Goal: Task Accomplishment & Management: Manage account settings

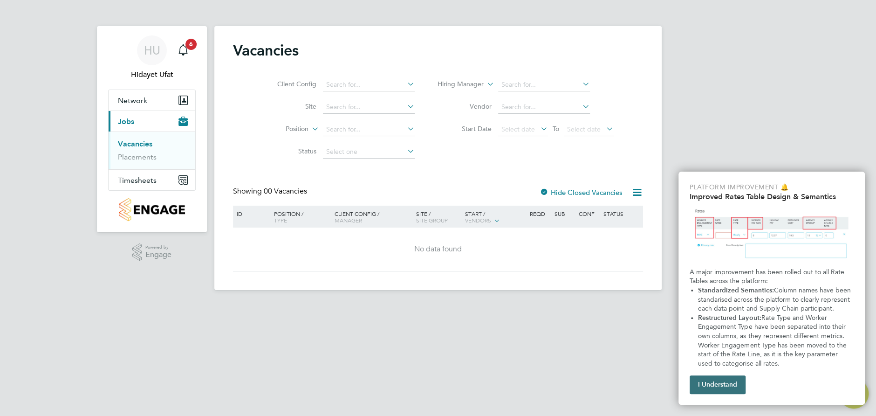
click at [721, 388] on button "I Understand" at bounding box center [718, 384] width 56 height 19
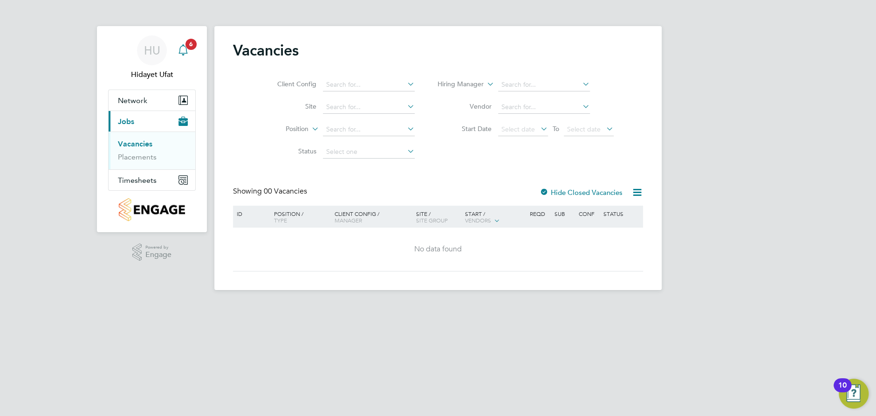
click at [185, 43] on span "6" at bounding box center [190, 44] width 11 height 11
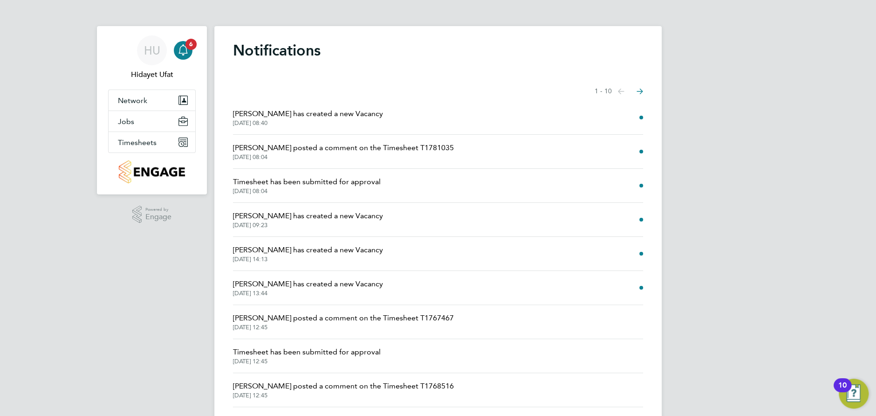
click at [326, 148] on span "[PERSON_NAME] posted a comment on the Timesheet T1781035" at bounding box center [343, 147] width 221 height 11
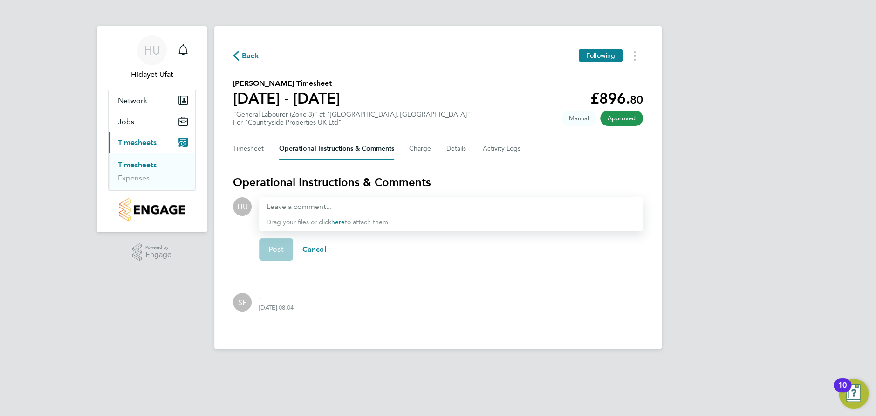
click at [154, 143] on span "Timesheets" at bounding box center [137, 142] width 39 height 9
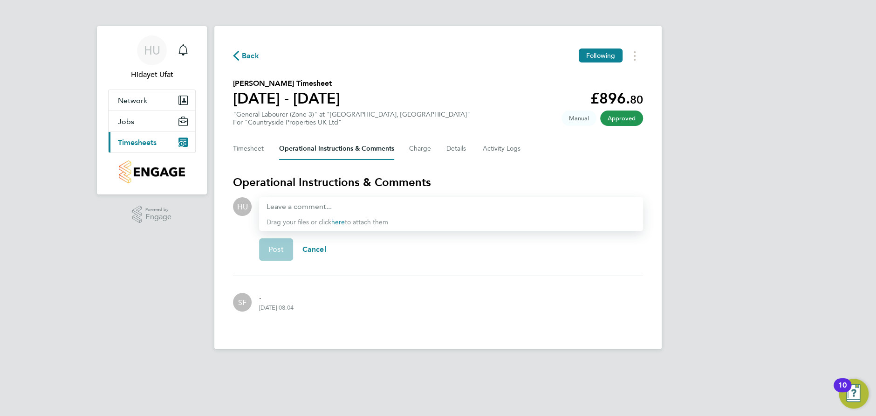
click at [154, 145] on span "Timesheets" at bounding box center [137, 142] width 39 height 9
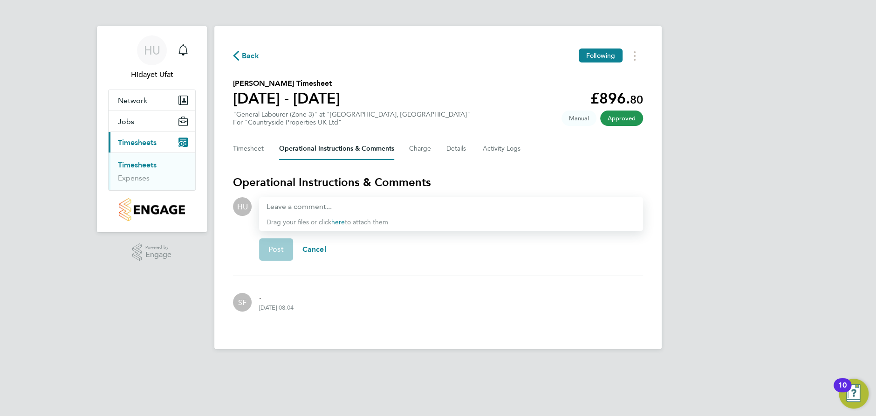
click at [138, 160] on link "Timesheets" at bounding box center [137, 164] width 39 height 9
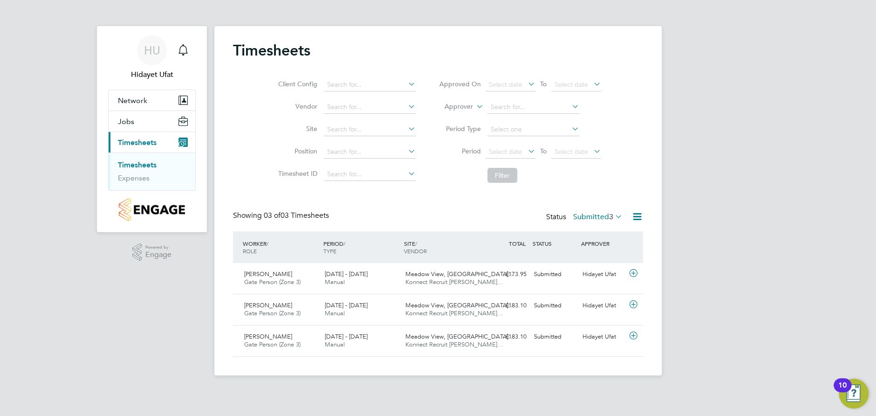
click at [613, 215] on icon at bounding box center [613, 216] width 0 height 13
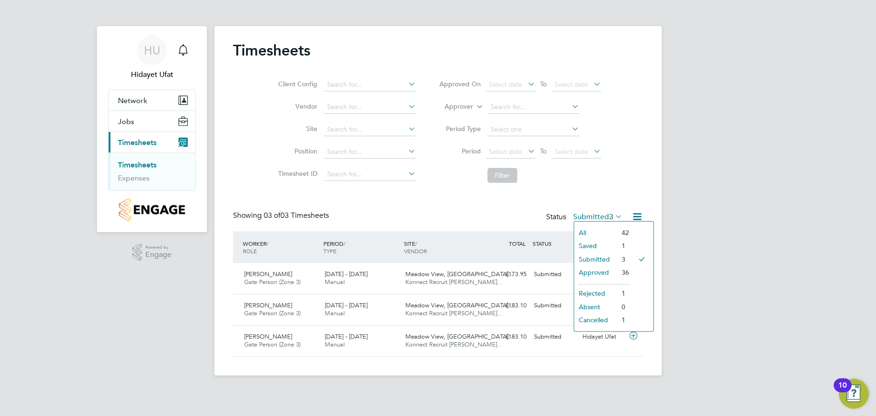
drag, startPoint x: 421, startPoint y: 195, endPoint x: 360, endPoint y: 188, distance: 61.9
click at [421, 195] on div "Timesheets Client Config Vendor Site Position Timesheet ID Approved On Select d…" at bounding box center [438, 198] width 410 height 315
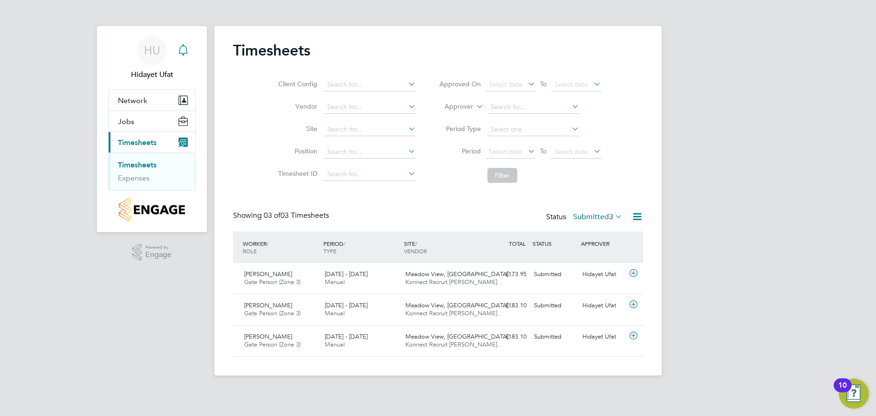
click at [181, 51] on icon "Main navigation" at bounding box center [183, 49] width 11 height 11
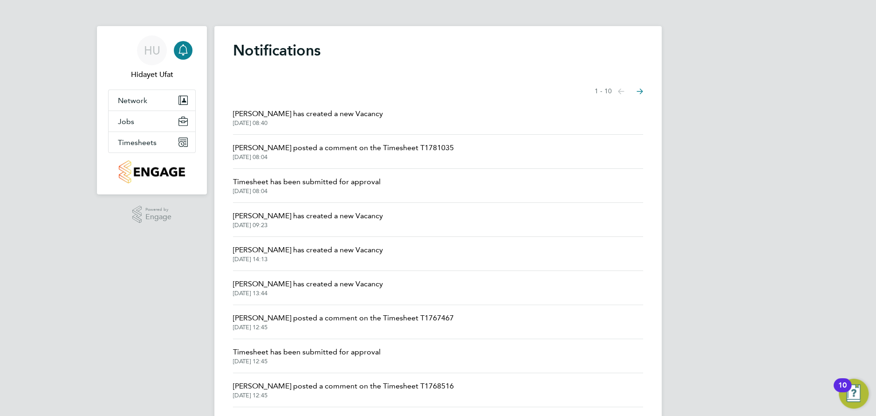
click at [284, 181] on span "Timesheet has been submitted for approval" at bounding box center [307, 181] width 148 height 11
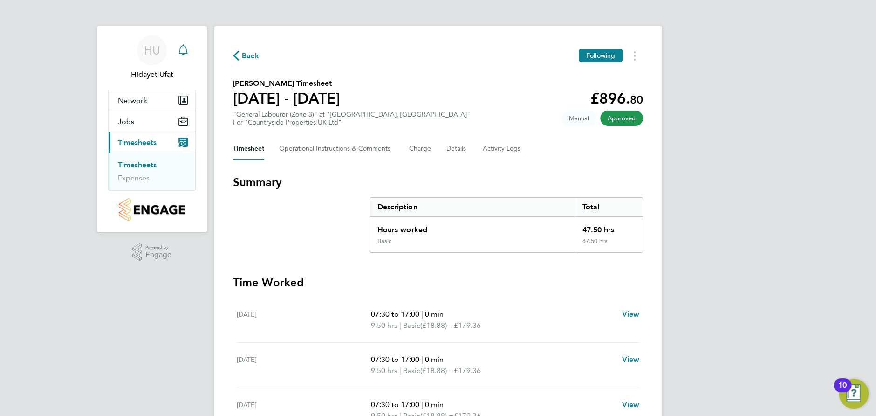
click at [183, 48] on icon "Main navigation" at bounding box center [183, 49] width 11 height 11
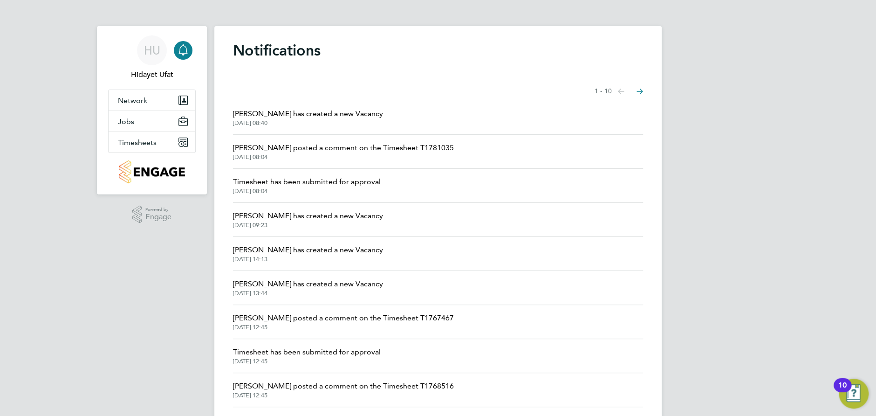
click at [624, 92] on icon "Select page of notifications list" at bounding box center [621, 92] width 7 height 6
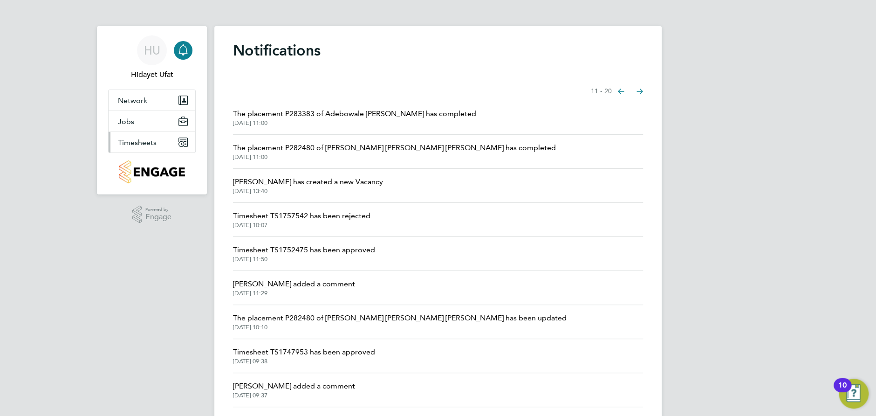
click at [137, 143] on span "Timesheets" at bounding box center [137, 142] width 39 height 9
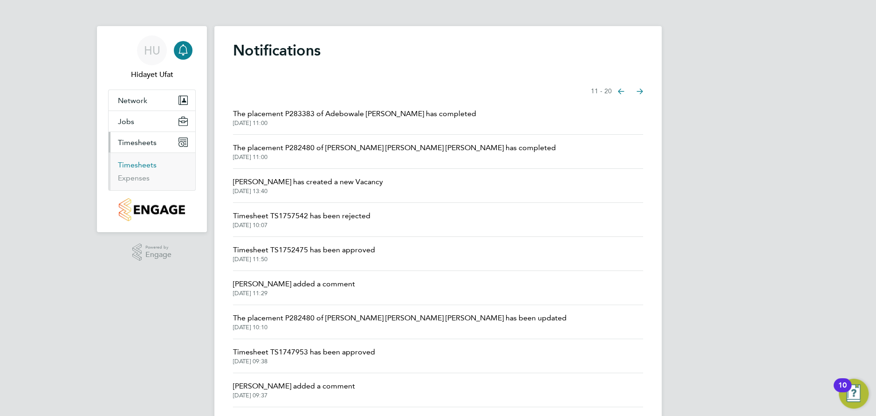
click at [142, 163] on link "Timesheets" at bounding box center [137, 164] width 39 height 9
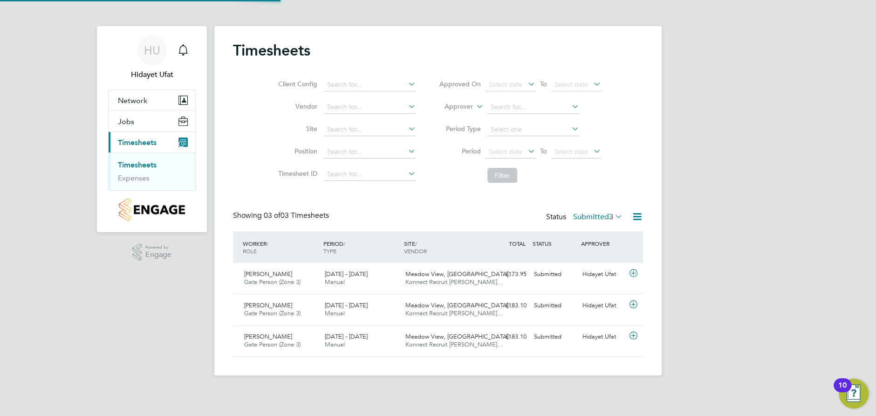
scroll to position [23, 81]
click at [192, 48] on span "1" at bounding box center [190, 44] width 11 height 11
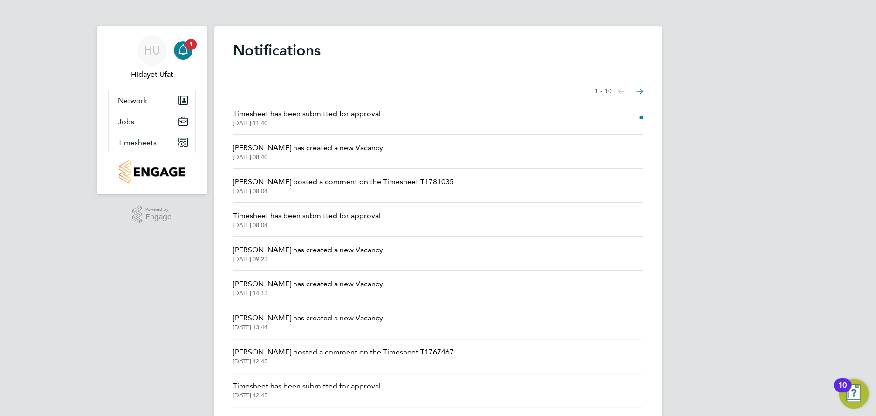
click at [304, 112] on span "Timesheet has been submitted for approval" at bounding box center [307, 113] width 148 height 11
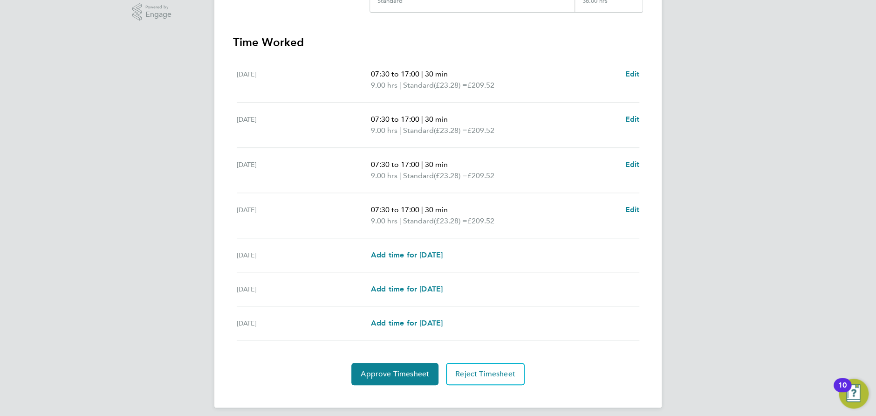
scroll to position [244, 0]
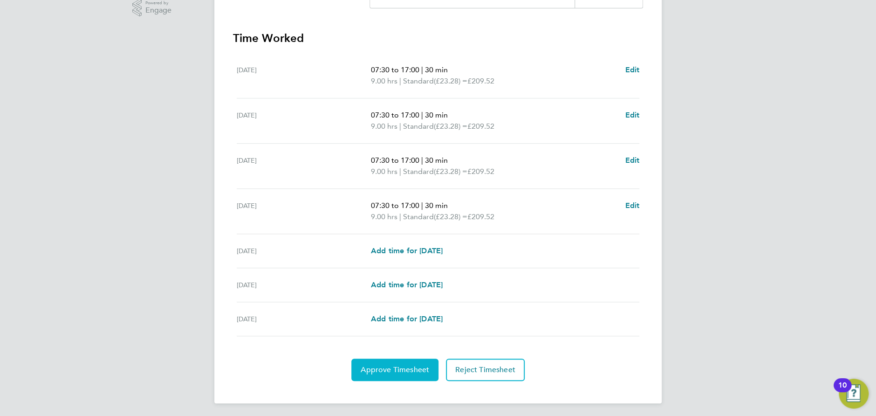
click at [400, 371] on button "Approve Timesheet" at bounding box center [394, 369] width 87 height 22
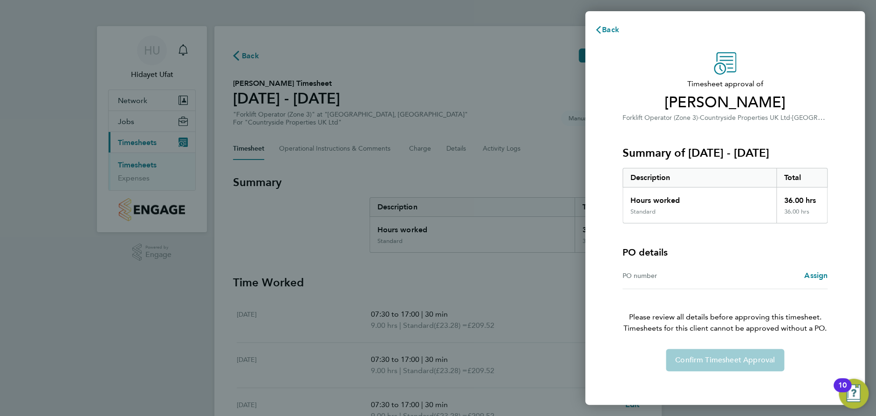
click at [666, 277] on div "PO number" at bounding box center [674, 275] width 103 height 11
click at [739, 363] on div "Confirm Timesheet Approval" at bounding box center [724, 360] width 227 height 22
click at [817, 274] on span "Assign" at bounding box center [815, 275] width 23 height 9
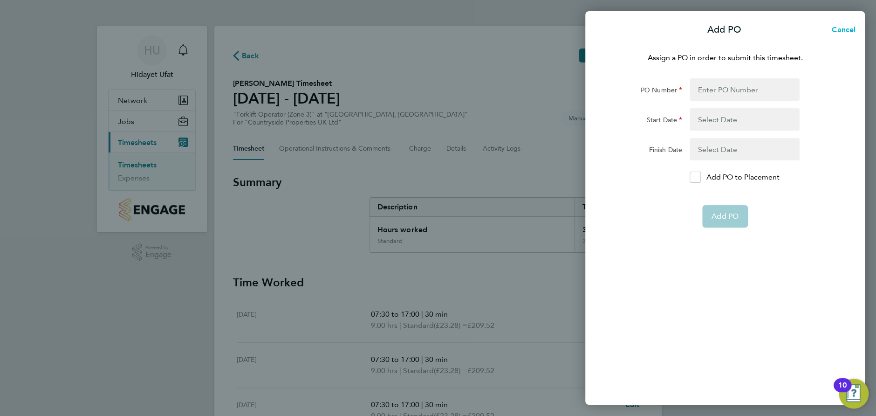
click at [847, 29] on span "Cancel" at bounding box center [842, 29] width 27 height 9
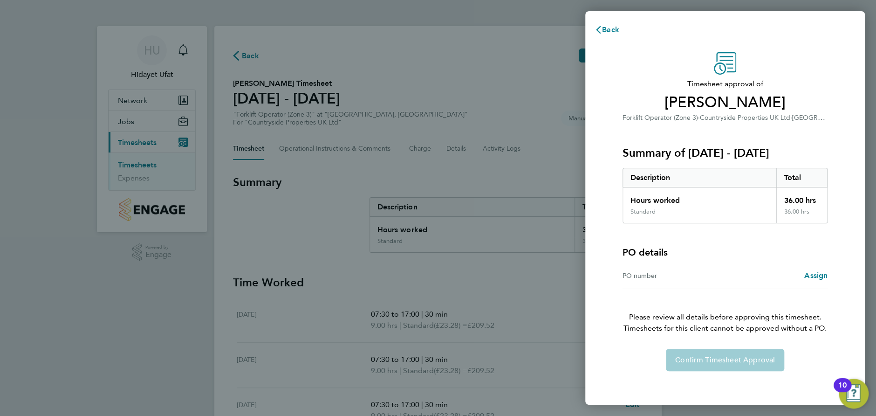
drag, startPoint x: 709, startPoint y: 352, endPoint x: 709, endPoint y: 362, distance: 9.8
click at [709, 356] on div "Confirm Timesheet Approval" at bounding box center [724, 360] width 227 height 22
click at [709, 362] on div "Confirm Timesheet Approval" at bounding box center [724, 360] width 227 height 22
click at [554, 206] on div "Back Timesheet approval of [PERSON_NAME] Forklift Operator (Zone 3) · Countrysi…" at bounding box center [438, 208] width 876 height 416
click at [602, 28] on span "Back" at bounding box center [610, 29] width 17 height 9
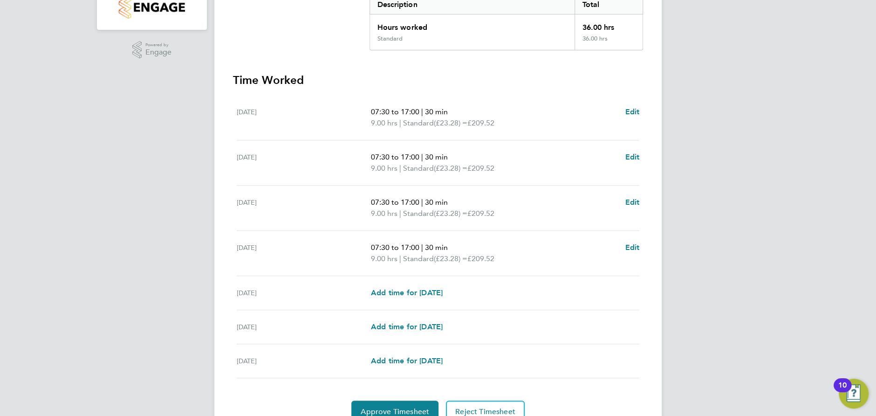
scroll to position [244, 0]
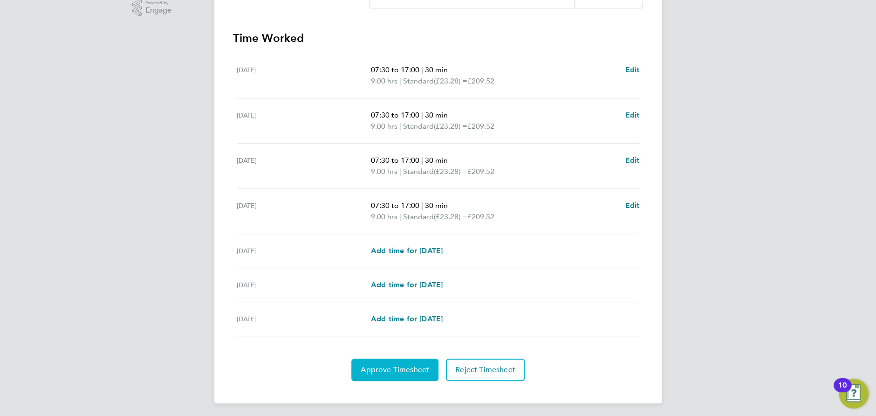
click at [391, 368] on span "Approve Timesheet" at bounding box center [395, 369] width 68 height 9
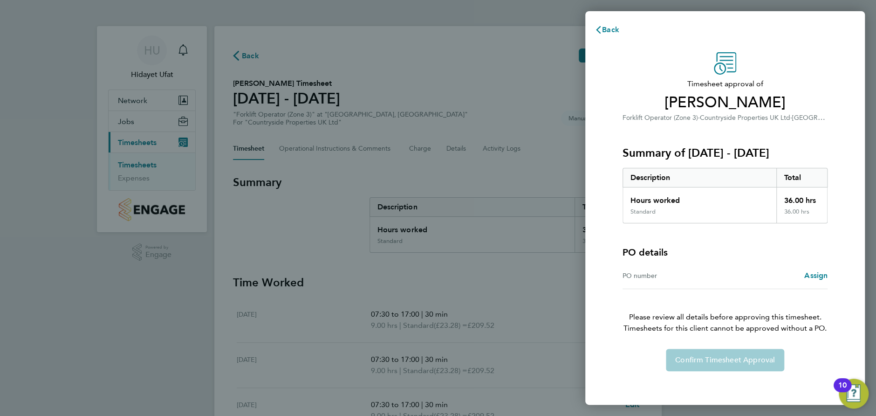
click at [721, 364] on div "Confirm Timesheet Approval" at bounding box center [724, 360] width 227 height 22
drag, startPoint x: 719, startPoint y: 364, endPoint x: 680, endPoint y: 356, distance: 40.0
click at [709, 362] on div "Confirm Timesheet Approval" at bounding box center [724, 360] width 227 height 22
click at [502, 67] on div "Back Timesheet approval of [PERSON_NAME] Forklift Operator (Zone 3) · Countrysi…" at bounding box center [438, 208] width 876 height 416
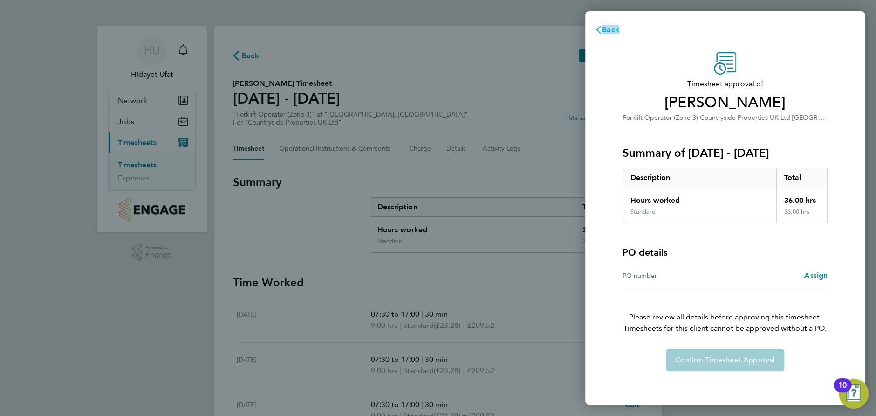
click at [602, 32] on span "Back" at bounding box center [610, 29] width 17 height 9
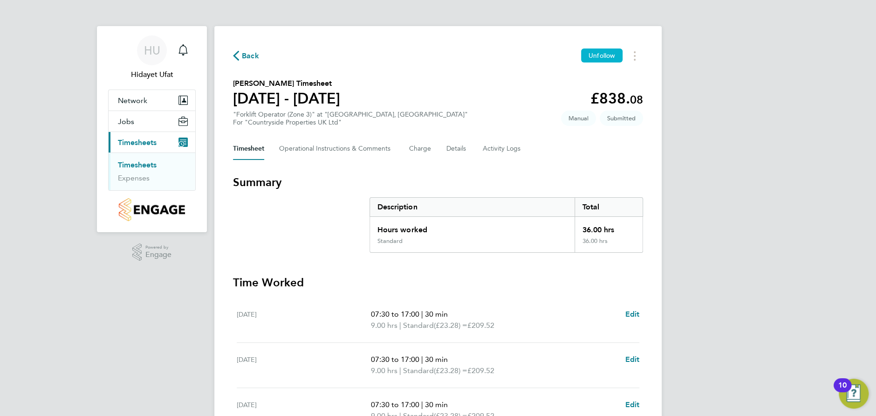
click at [596, 62] on button "Unfollow" at bounding box center [601, 55] width 41 height 14
click at [604, 58] on span "Follow" at bounding box center [606, 55] width 20 height 8
click at [634, 56] on circle "Timesheets Menu" at bounding box center [635, 56] width 2 height 2
click at [507, 97] on section "[PERSON_NAME] Timesheet [DATE] - [DATE] £838. 08 "Forklift Operator (Zone 3)" a…" at bounding box center [438, 102] width 410 height 48
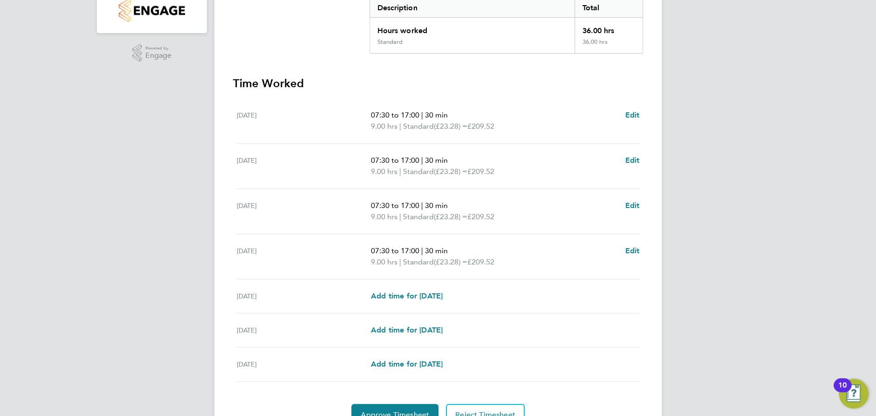
scroll to position [244, 0]
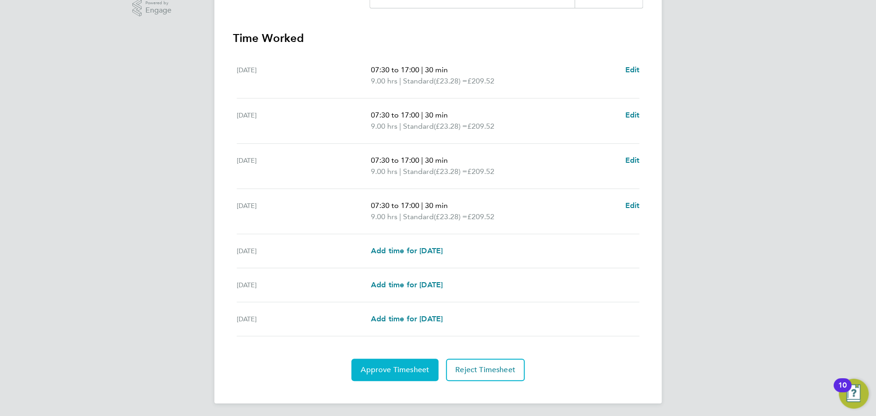
click at [404, 370] on span "Approve Timesheet" at bounding box center [395, 369] width 68 height 9
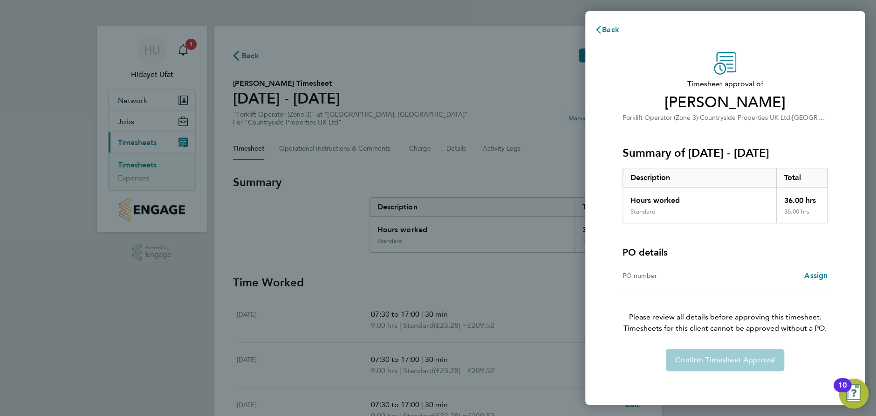
click at [681, 279] on div "PO number" at bounding box center [674, 275] width 103 height 11
click at [679, 268] on div "PO number Assign" at bounding box center [725, 275] width 205 height 27
click at [702, 357] on div "Confirm Timesheet Approval" at bounding box center [724, 360] width 227 height 22
click at [344, 167] on div "Back Timesheet approval of [PERSON_NAME] Forklift Operator (Zone 3) · Countrysi…" at bounding box center [438, 208] width 876 height 416
click at [675, 171] on div "Description" at bounding box center [699, 177] width 153 height 19
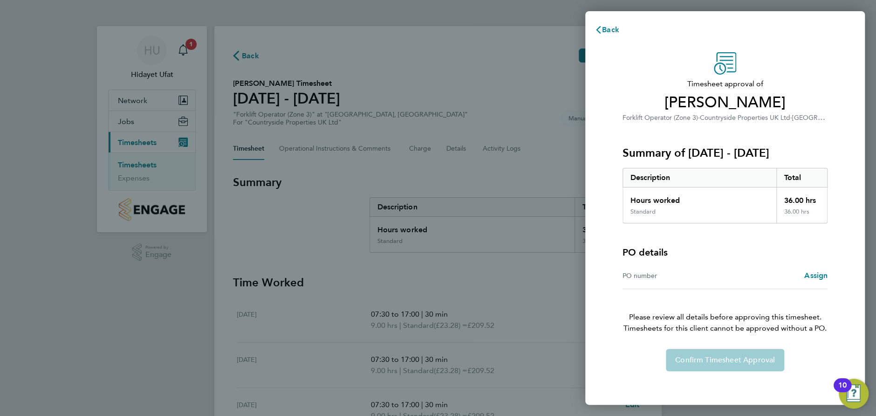
click at [695, 197] on div "Hours worked" at bounding box center [699, 197] width 153 height 21
drag, startPoint x: 749, startPoint y: 220, endPoint x: 728, endPoint y: 248, distance: 34.7
click at [747, 225] on div "Timesheet approval of [PERSON_NAME] Forklift Operator (Zone 3) · Countryside Pr…" at bounding box center [724, 211] width 227 height 319
drag, startPoint x: 647, startPoint y: 282, endPoint x: 652, endPoint y: 281, distance: 5.1
click at [648, 281] on div "PO number Assign" at bounding box center [725, 275] width 205 height 27
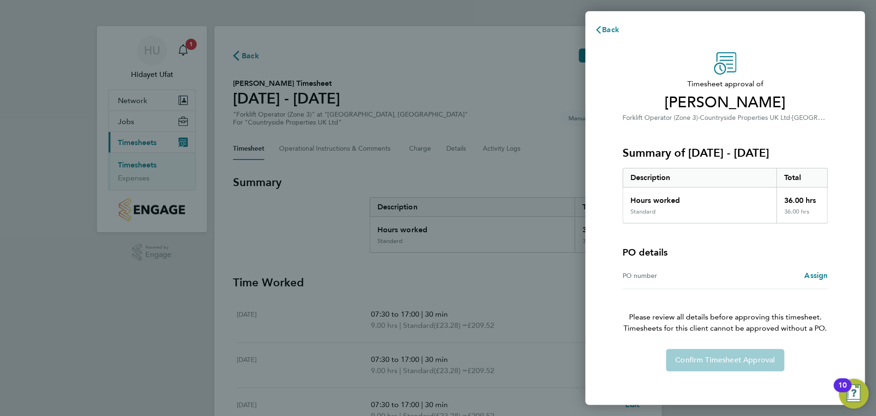
click at [676, 277] on div "PO number" at bounding box center [674, 275] width 103 height 11
click at [657, 253] on h4 "PO details" at bounding box center [645, 252] width 45 height 13
click at [707, 363] on div "Confirm Timesheet Approval" at bounding box center [724, 360] width 227 height 22
click at [434, 172] on div "Back Timesheet approval of [PERSON_NAME] Forklift Operator (Zone 3) · Countrysi…" at bounding box center [438, 208] width 876 height 416
click at [683, 278] on div "PO number" at bounding box center [674, 275] width 103 height 11
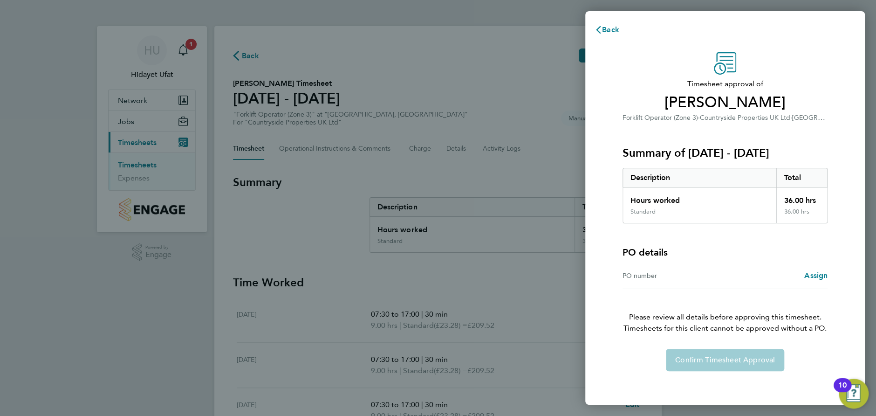
click at [663, 276] on div "PO number" at bounding box center [674, 275] width 103 height 11
click at [610, 29] on span "Back" at bounding box center [610, 29] width 17 height 9
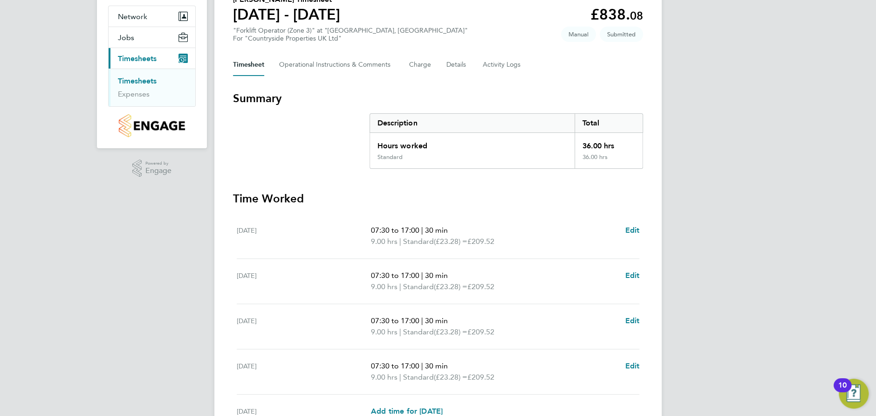
scroll to position [46, 0]
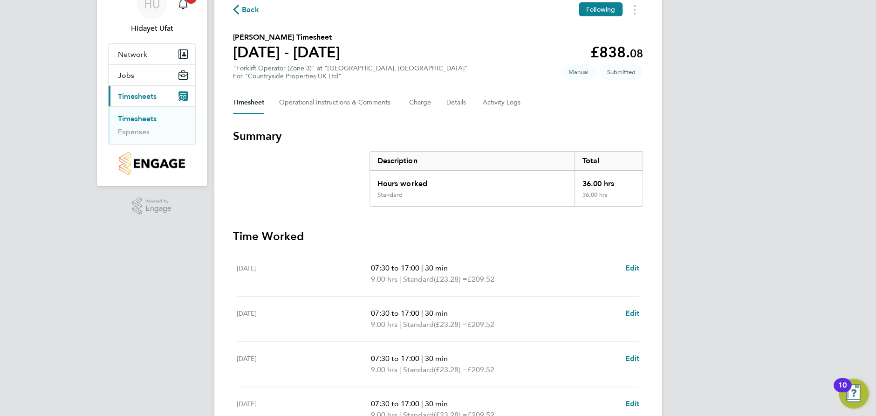
click at [149, 161] on img "Main navigation" at bounding box center [152, 163] width 66 height 23
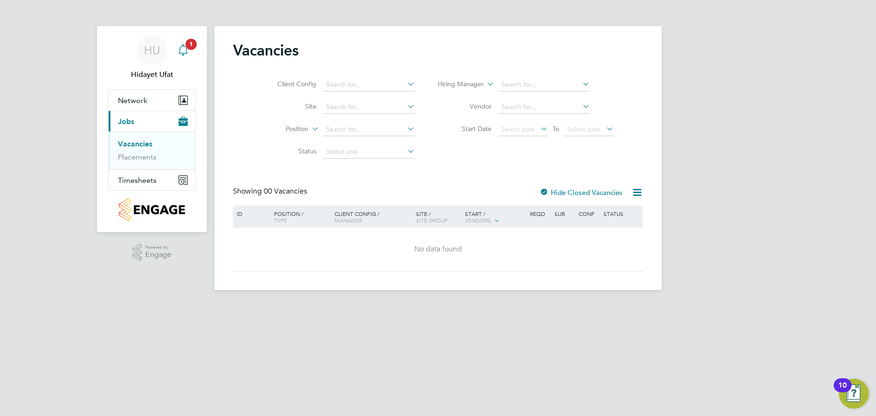
click at [193, 46] on span "1" at bounding box center [190, 44] width 11 height 11
click at [186, 46] on span "1" at bounding box center [190, 44] width 11 height 11
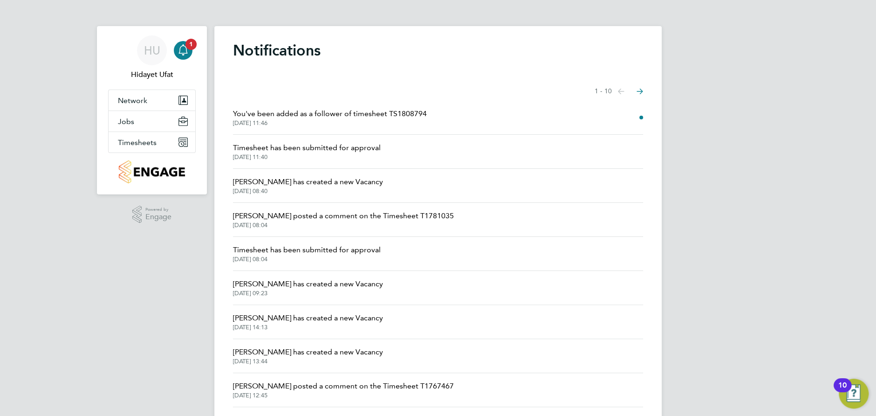
click at [294, 184] on span "[PERSON_NAME] has created a new Vacancy" at bounding box center [308, 181] width 150 height 11
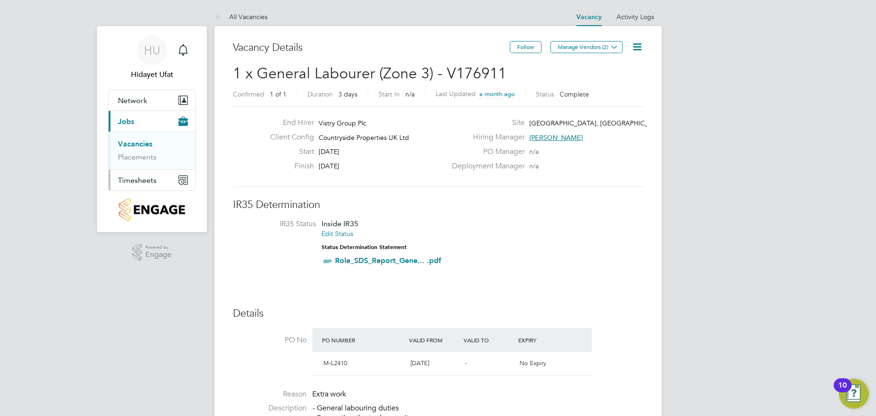
click at [133, 179] on span "Timesheets" at bounding box center [137, 180] width 39 height 9
click at [148, 74] on span "Hidayet Ufat" at bounding box center [152, 74] width 88 height 11
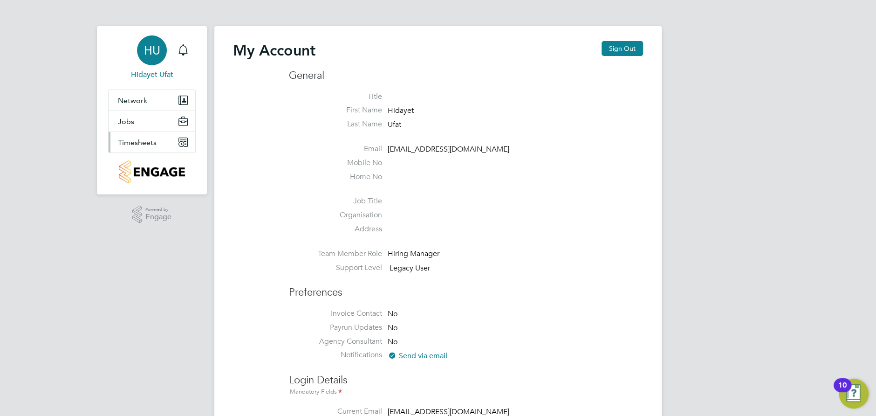
click at [147, 144] on span "Timesheets" at bounding box center [137, 142] width 39 height 9
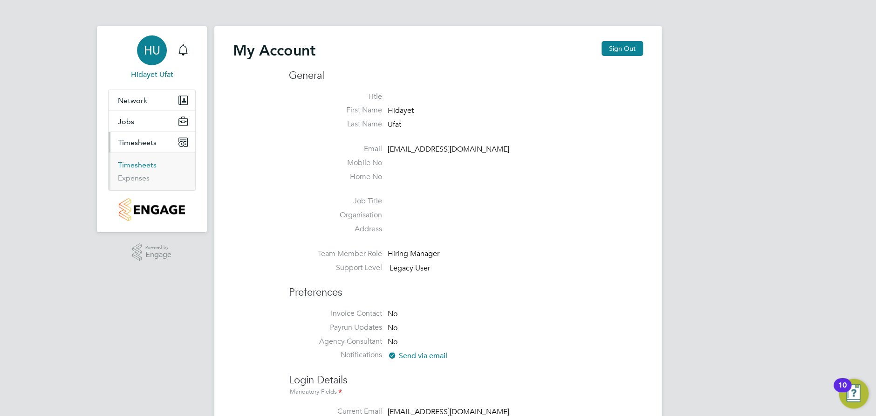
click at [147, 162] on link "Timesheets" at bounding box center [137, 164] width 39 height 9
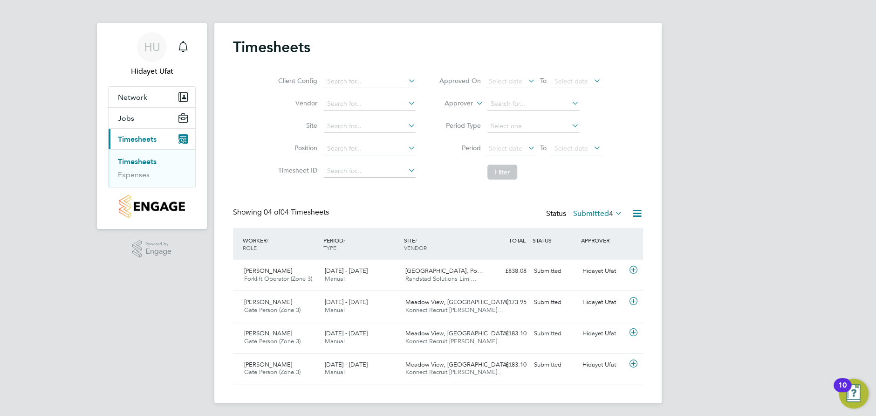
scroll to position [4, 0]
click at [613, 213] on icon at bounding box center [613, 211] width 0 height 13
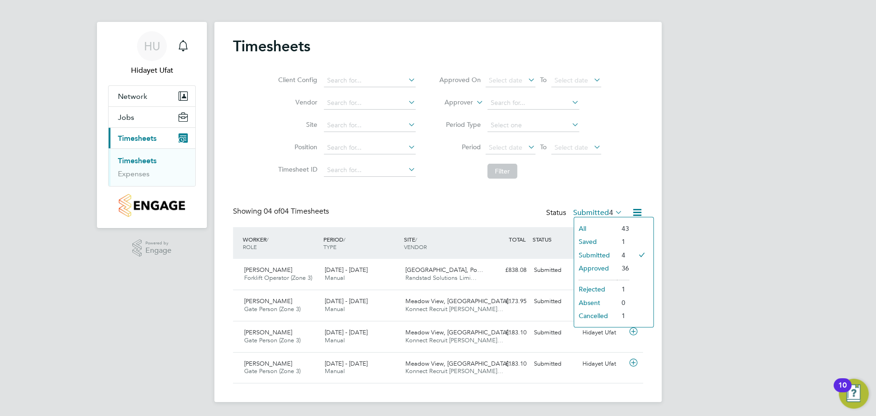
click at [589, 178] on li "Filter" at bounding box center [519, 171] width 185 height 24
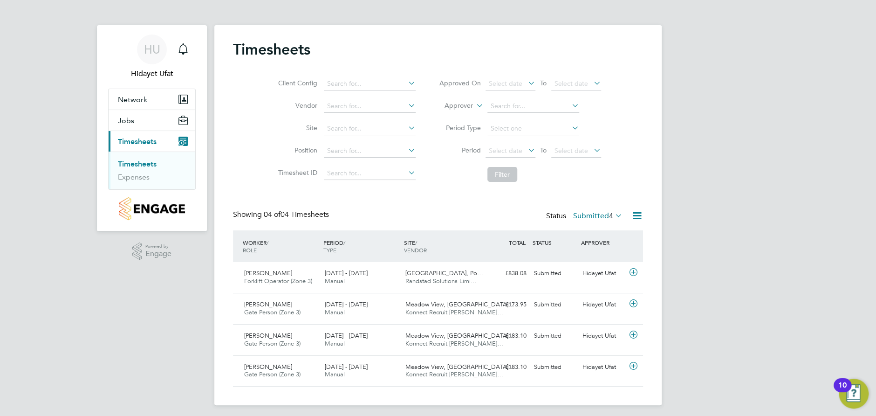
scroll to position [0, 0]
click at [184, 121] on icon "Main navigation" at bounding box center [182, 120] width 9 height 9
click at [149, 101] on button "Network" at bounding box center [152, 100] width 87 height 21
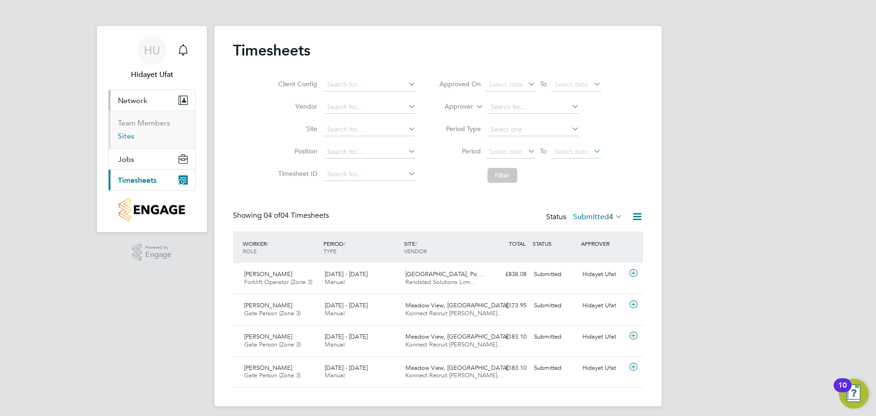
click at [127, 132] on link "Sites" at bounding box center [126, 135] width 16 height 9
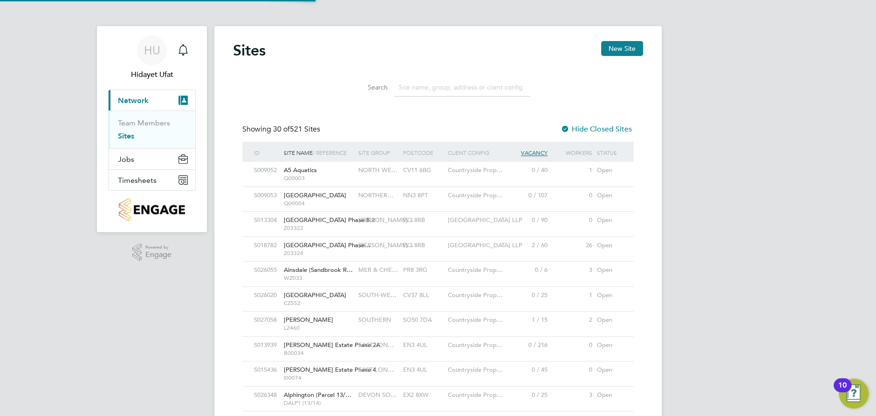
scroll to position [4, 4]
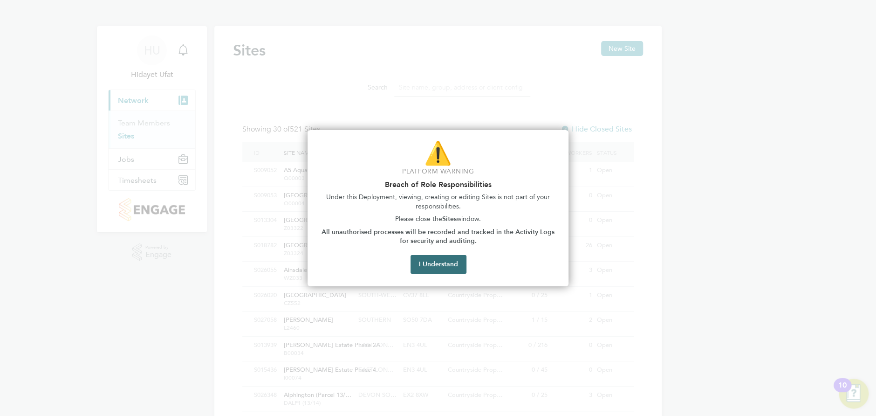
click at [434, 265] on button "I Understand" at bounding box center [439, 264] width 56 height 19
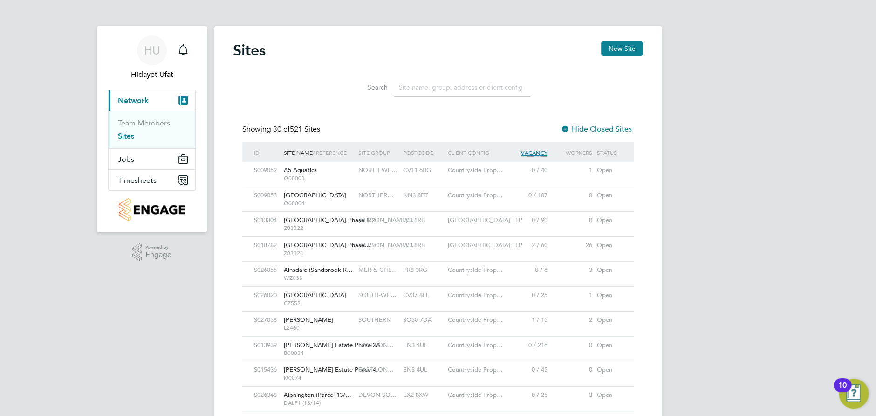
click at [406, 92] on input at bounding box center [462, 87] width 136 height 18
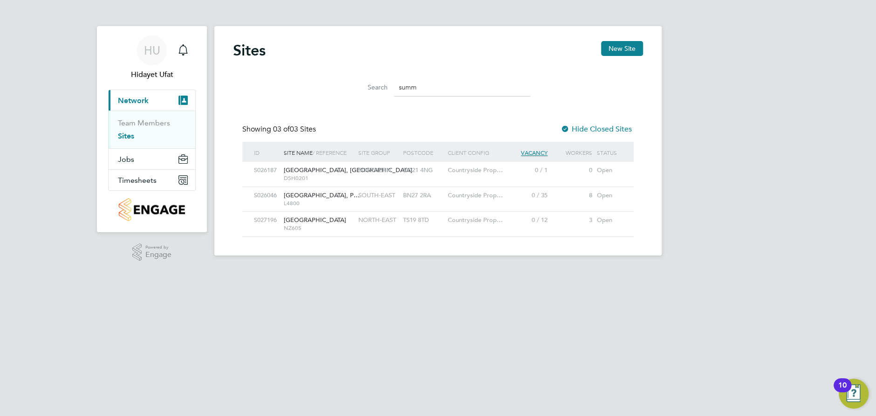
type input "summ"
click at [329, 196] on span "[GEOGRAPHIC_DATA], P…" at bounding box center [322, 195] width 76 height 8
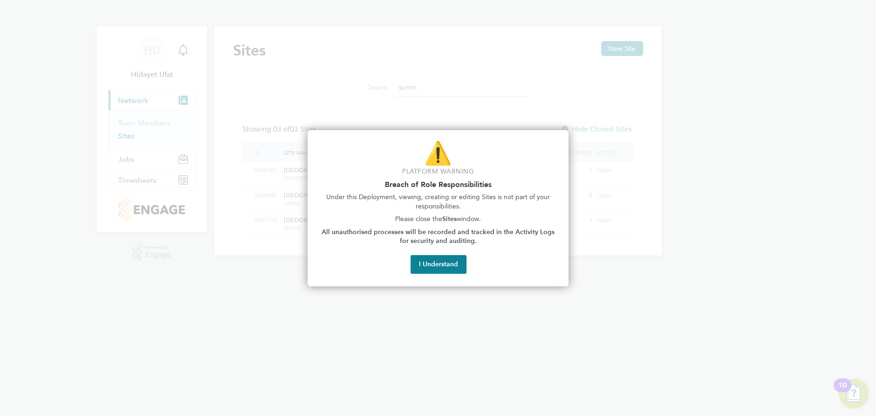
drag, startPoint x: 453, startPoint y: 263, endPoint x: 364, endPoint y: 225, distance: 97.3
click at [452, 261] on button "I Understand" at bounding box center [439, 264] width 56 height 19
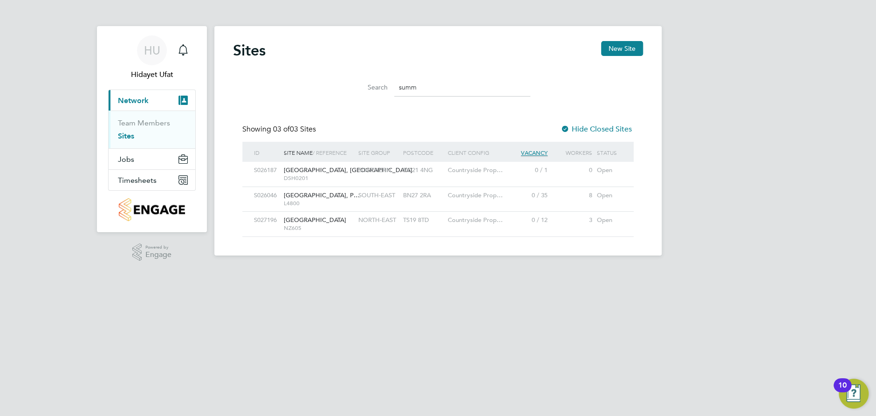
click at [137, 100] on span "Network" at bounding box center [133, 100] width 31 height 9
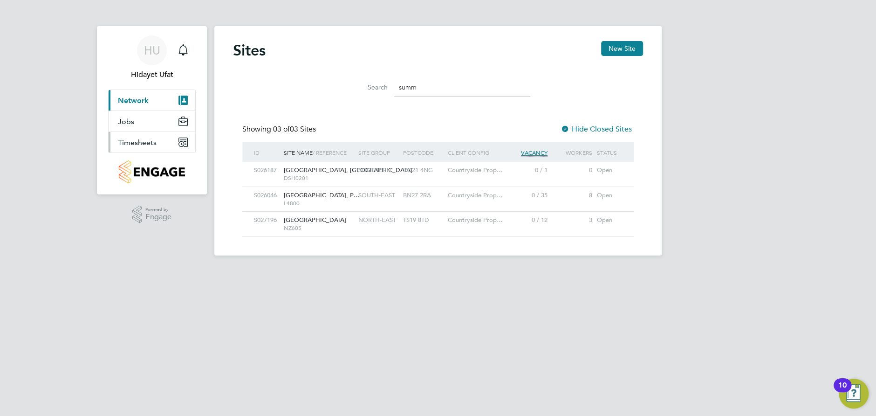
click at [135, 139] on span "Timesheets" at bounding box center [137, 142] width 39 height 9
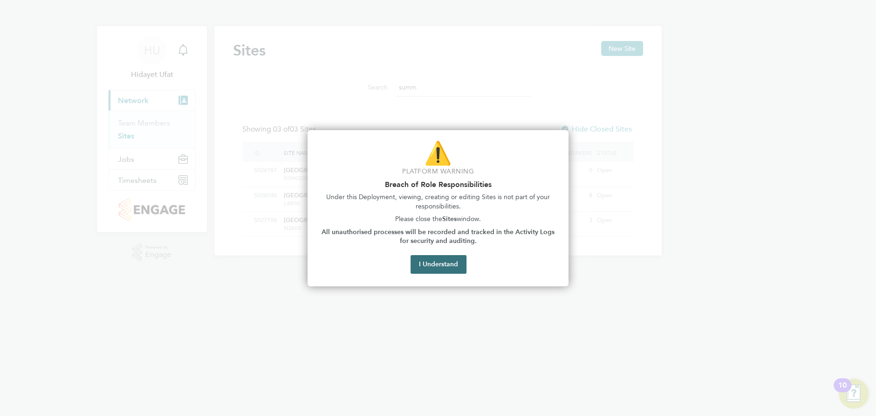
click at [426, 264] on button "I Understand" at bounding box center [439, 264] width 56 height 19
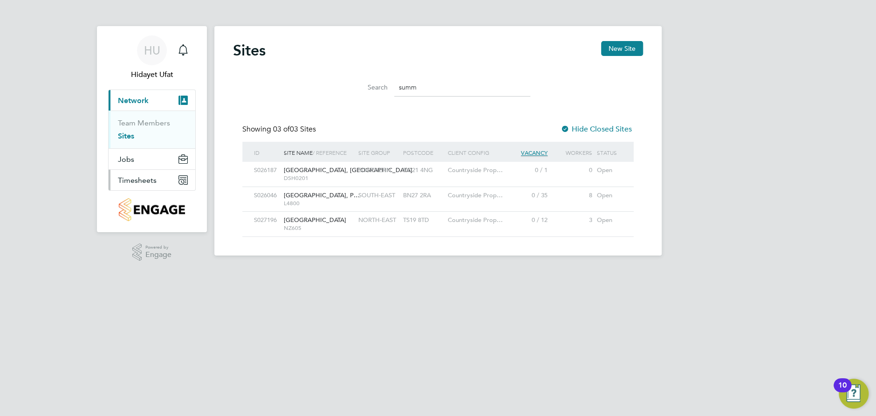
click at [145, 184] on button "Timesheets" at bounding box center [152, 180] width 87 height 21
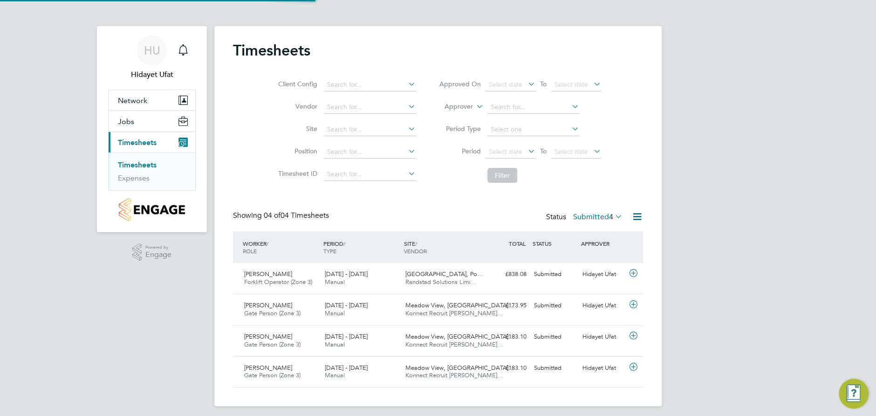
scroll to position [23, 81]
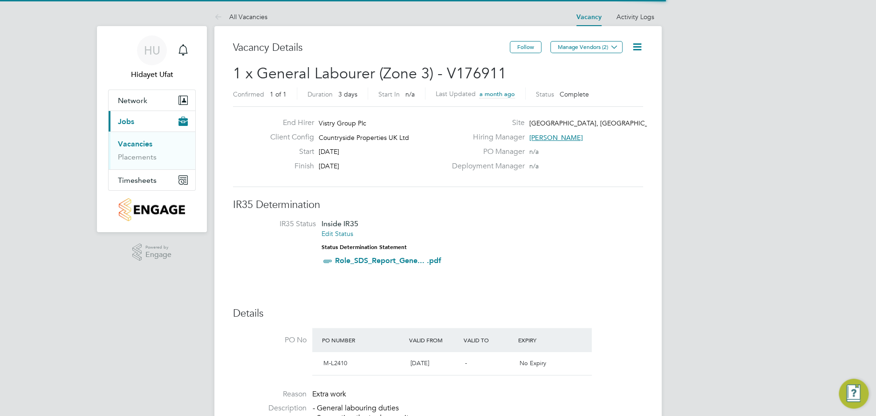
scroll to position [15, 87]
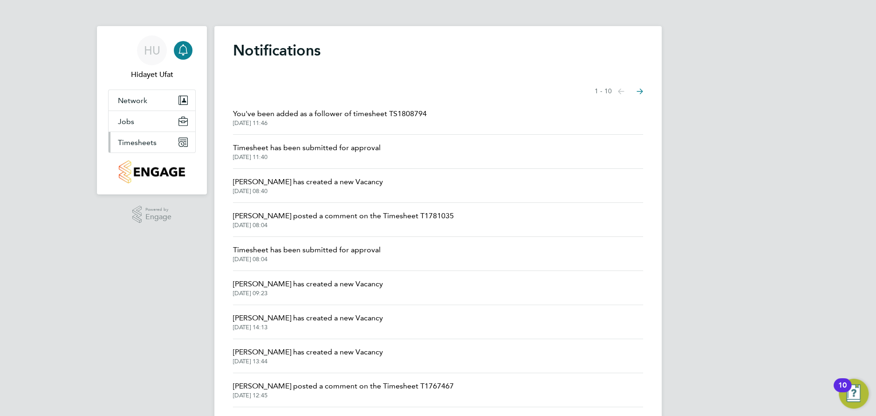
click at [147, 145] on span "Timesheets" at bounding box center [137, 142] width 39 height 9
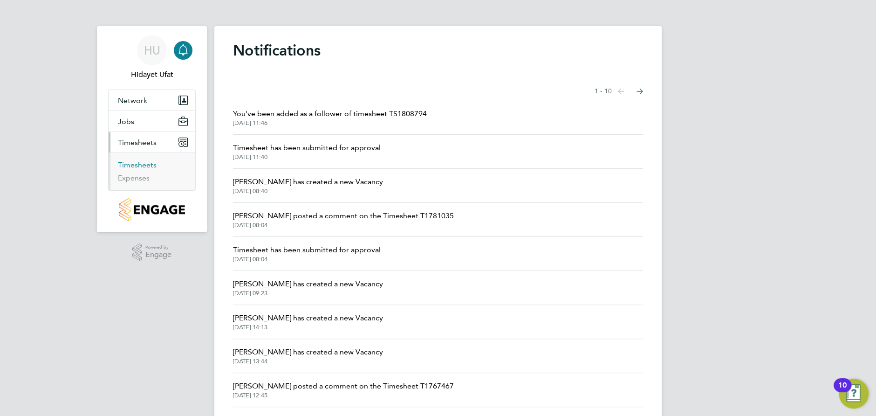
click at [144, 166] on link "Timesheets" at bounding box center [137, 164] width 39 height 9
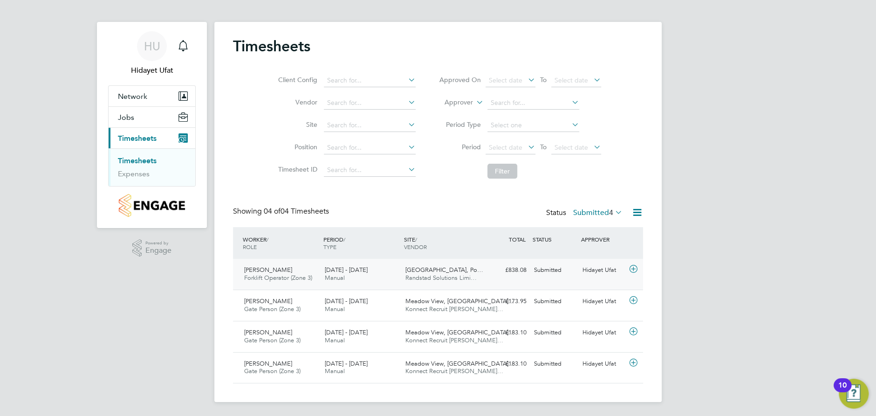
click at [633, 267] on icon at bounding box center [634, 268] width 12 height 7
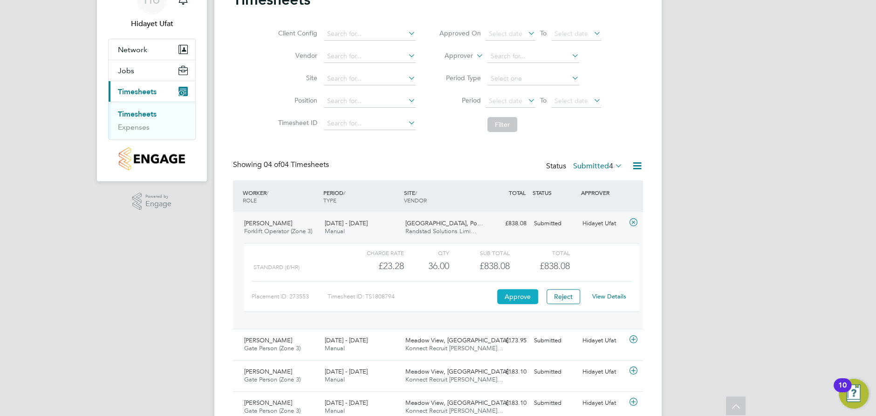
click at [513, 300] on button "Approve" at bounding box center [517, 296] width 41 height 15
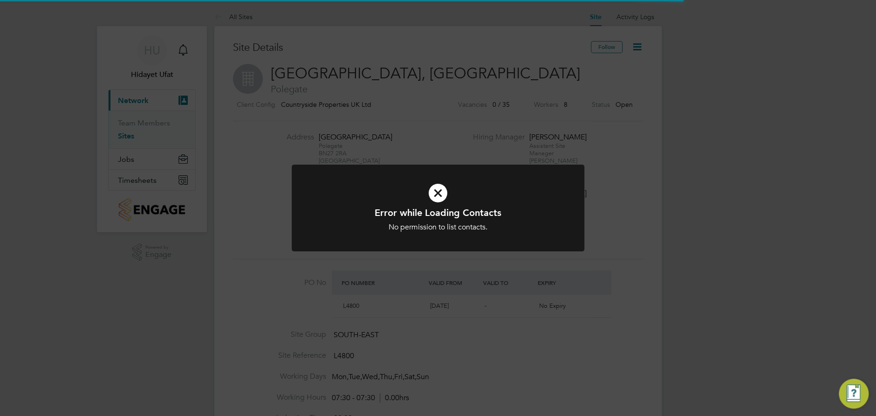
scroll to position [15, 87]
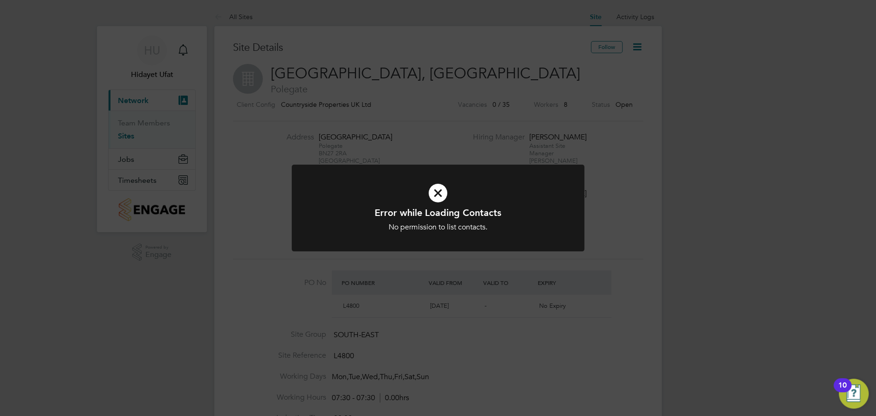
click at [437, 192] on icon at bounding box center [438, 193] width 242 height 36
click at [437, 191] on icon at bounding box center [438, 193] width 242 height 36
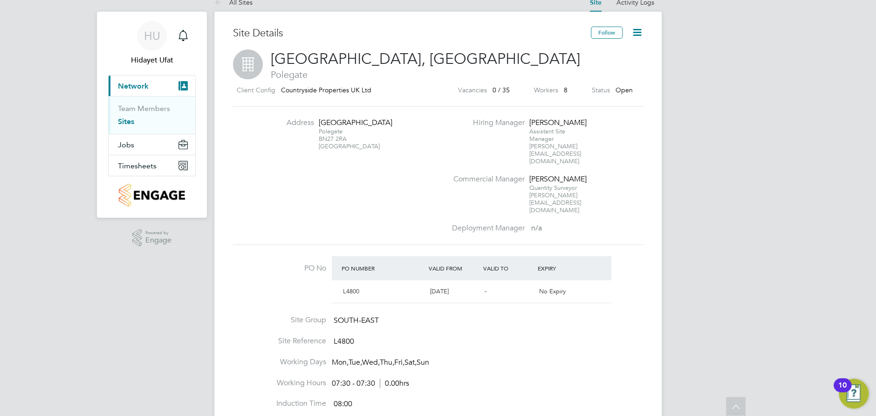
scroll to position [0, 0]
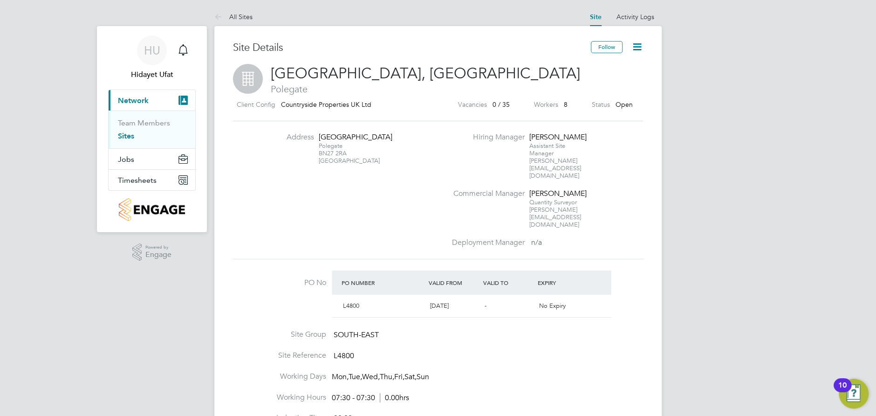
click at [639, 46] on icon at bounding box center [637, 47] width 12 height 12
click at [544, 71] on h2 "Summerhill Gardens, Polegate Polegate" at bounding box center [438, 80] width 410 height 32
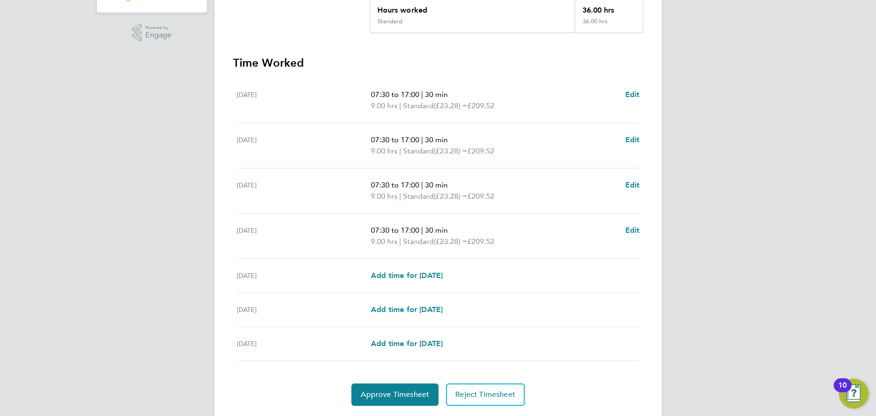
scroll to position [233, 0]
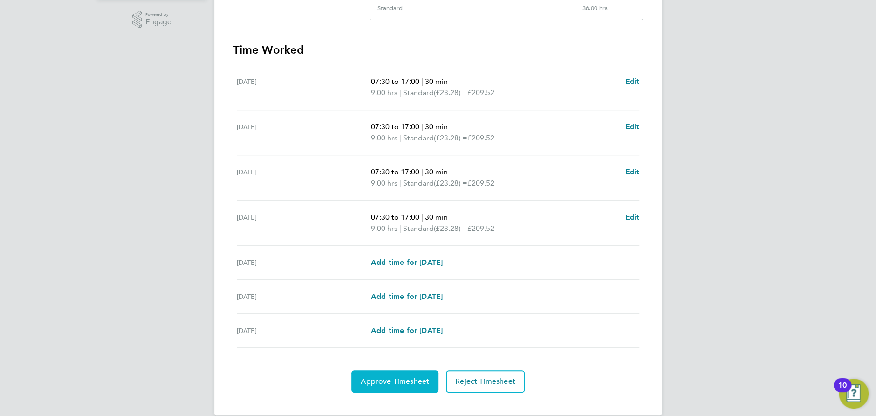
click at [390, 377] on span "Approve Timesheet" at bounding box center [395, 381] width 68 height 9
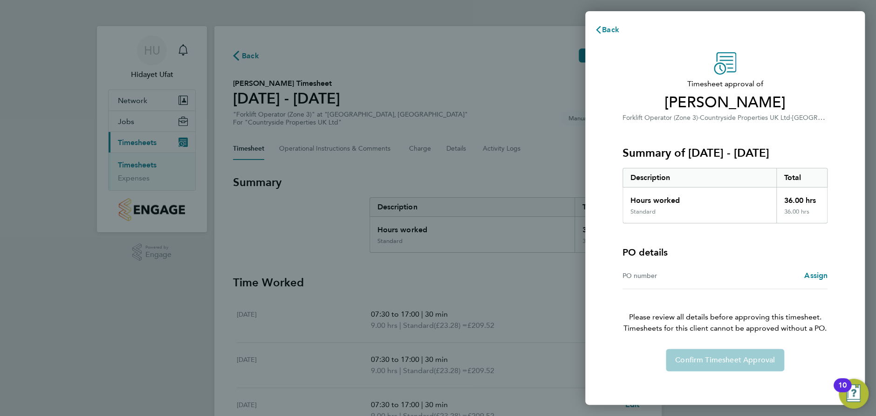
click at [717, 355] on div "Confirm Timesheet Approval" at bounding box center [724, 360] width 227 height 22
drag, startPoint x: 717, startPoint y: 355, endPoint x: 596, endPoint y: 210, distance: 188.8
click at [717, 355] on div "Confirm Timesheet Approval" at bounding box center [724, 360] width 227 height 22
click at [608, 32] on span "Back" at bounding box center [610, 29] width 17 height 9
click at [749, 368] on div "Confirm Timesheet Approval" at bounding box center [724, 360] width 227 height 22
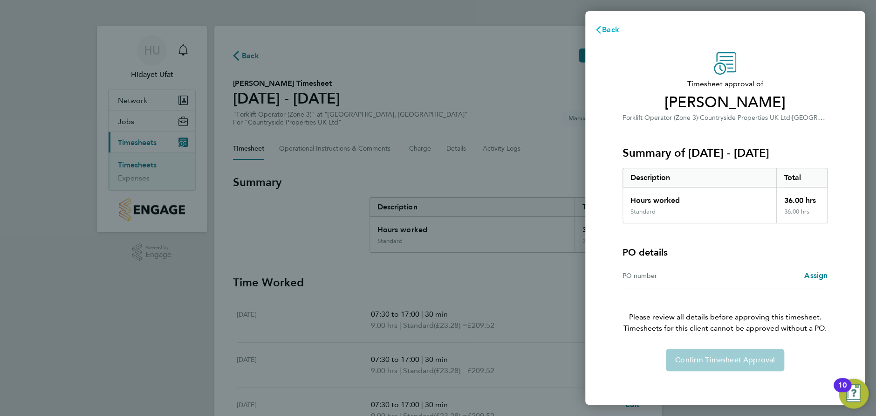
click at [603, 28] on span "Back" at bounding box center [610, 29] width 17 height 9
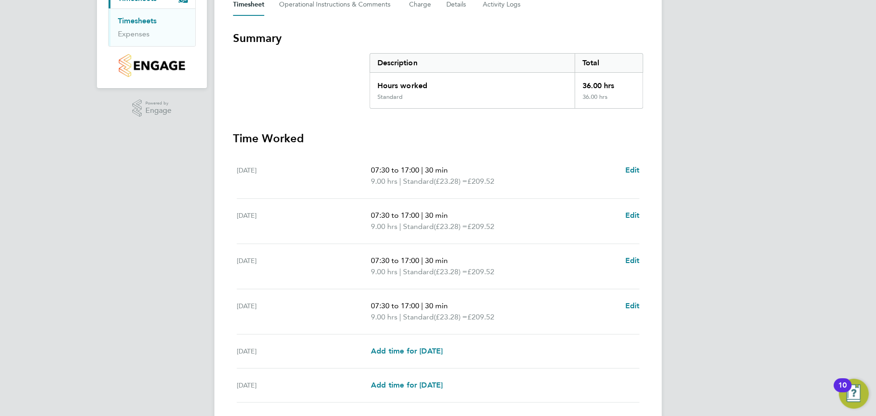
scroll to position [93, 0]
